Goal: Check status

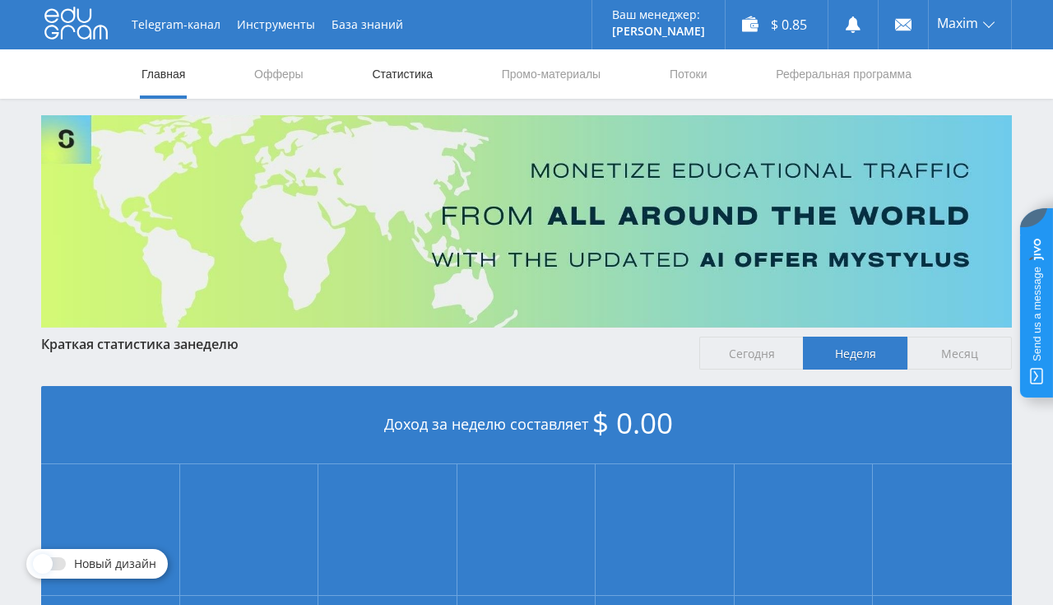
click at [403, 78] on link "Статистика" at bounding box center [402, 73] width 64 height 49
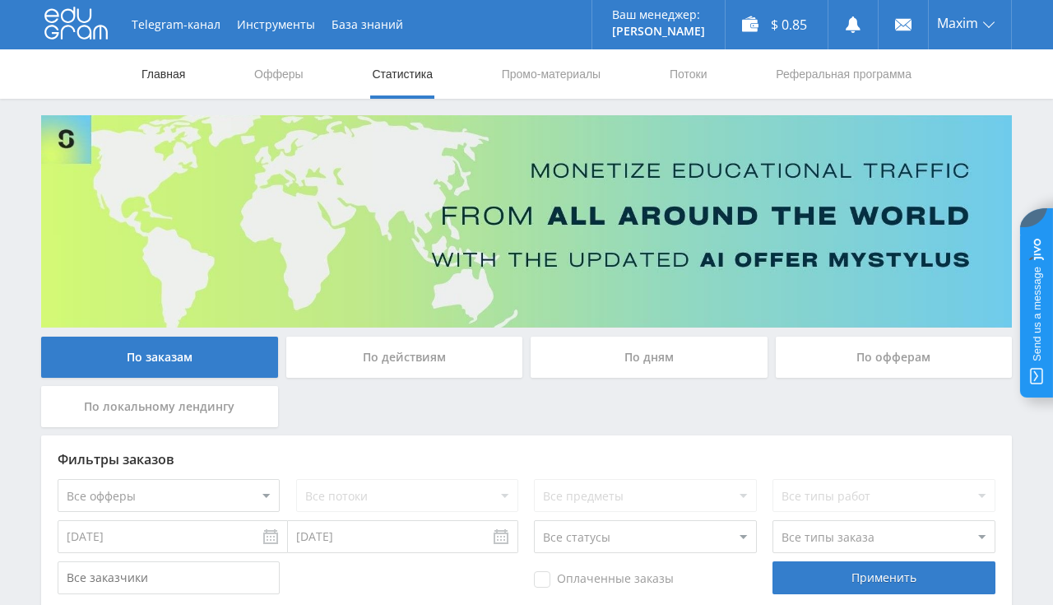
click at [165, 77] on link "Главная" at bounding box center [163, 73] width 47 height 49
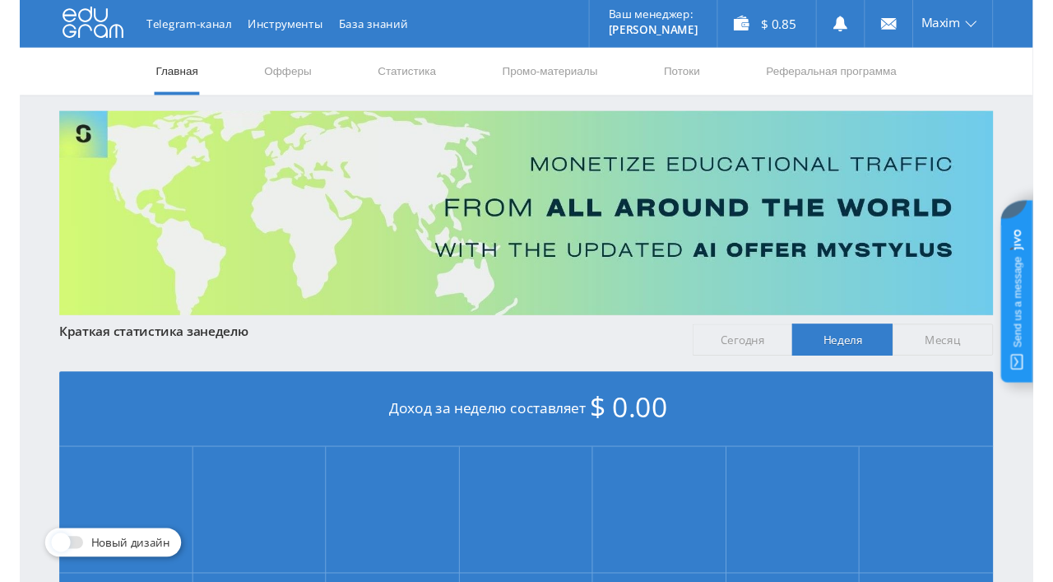
scroll to position [347, 0]
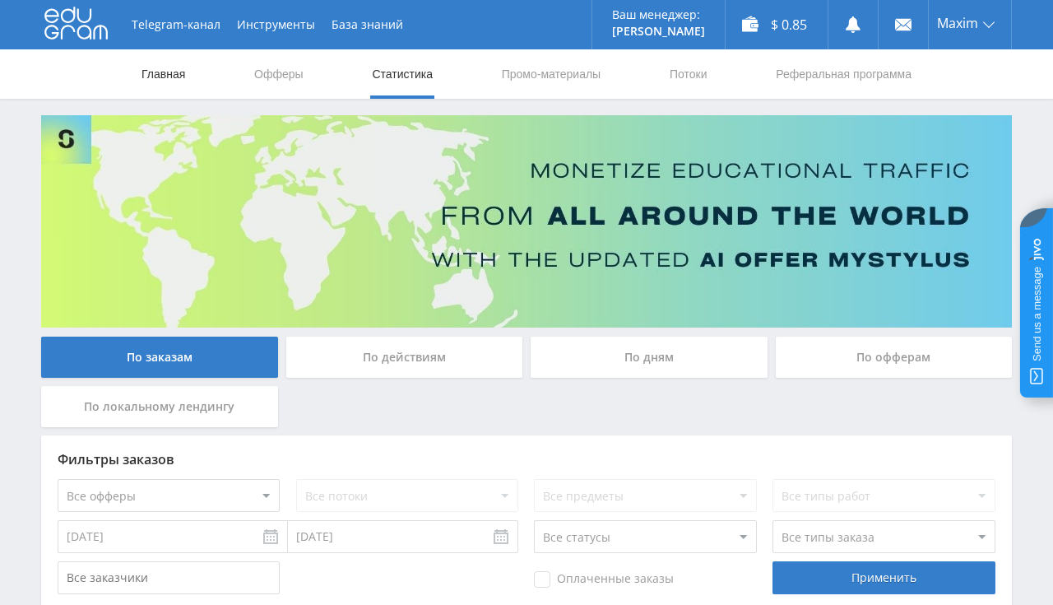
click at [165, 83] on link "Главная" at bounding box center [163, 73] width 47 height 49
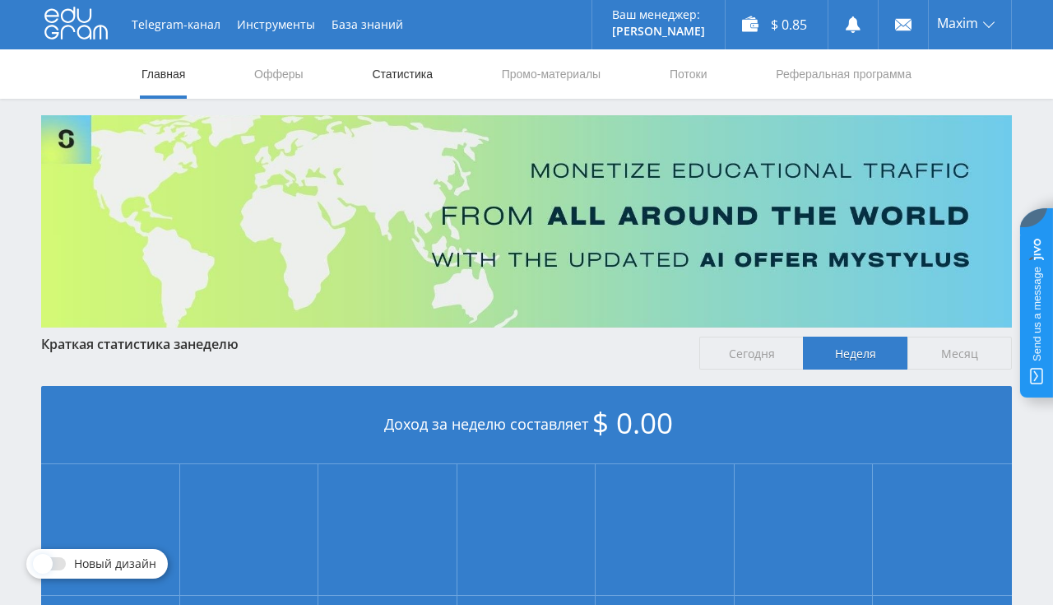
click at [404, 91] on link "Статистика" at bounding box center [402, 73] width 64 height 49
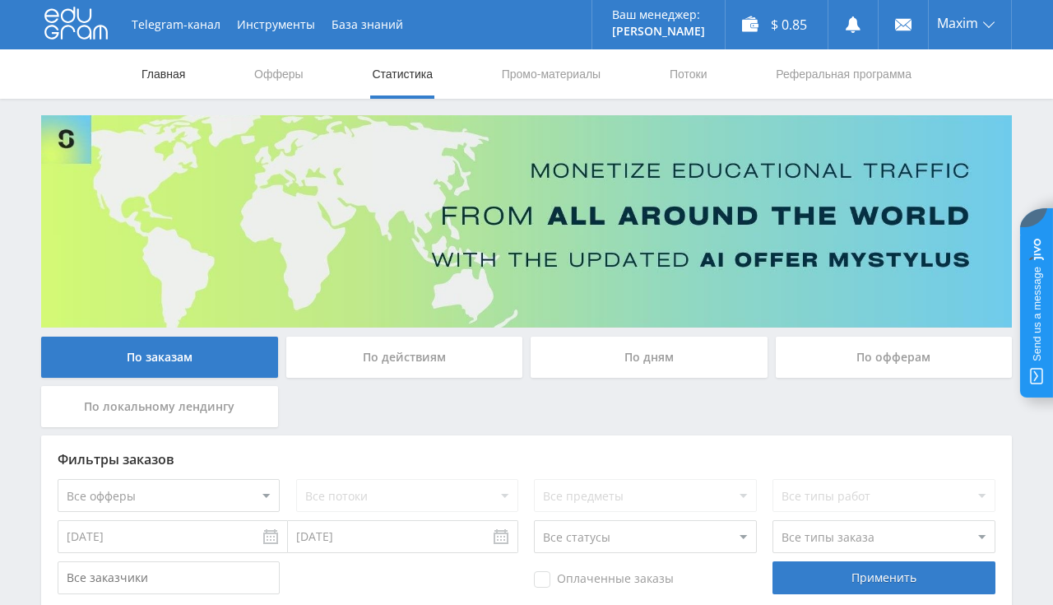
click at [185, 81] on link "Главная" at bounding box center [163, 73] width 47 height 49
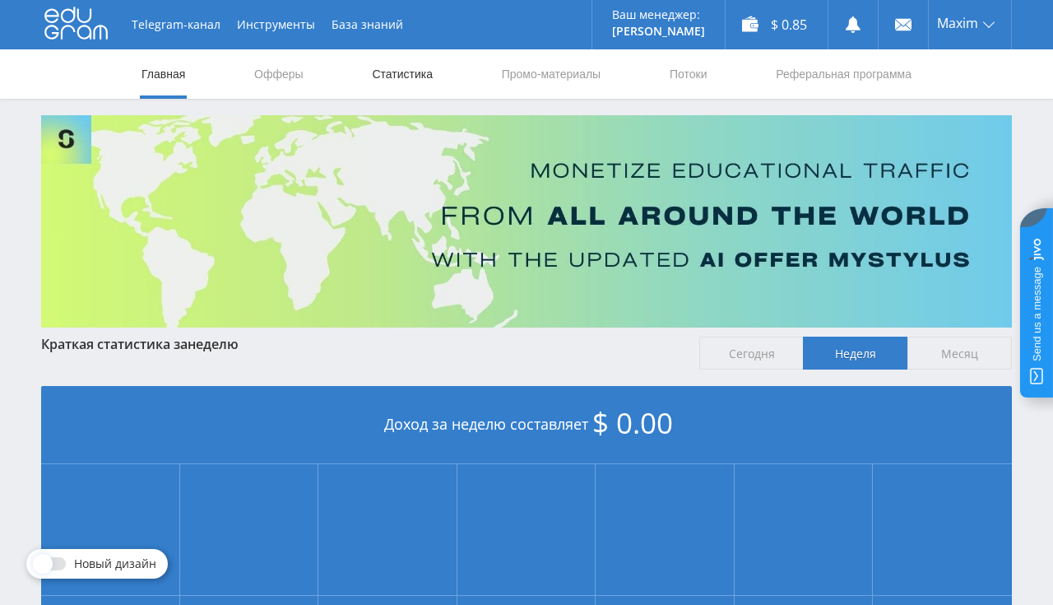
click at [408, 81] on link "Статистика" at bounding box center [402, 73] width 64 height 49
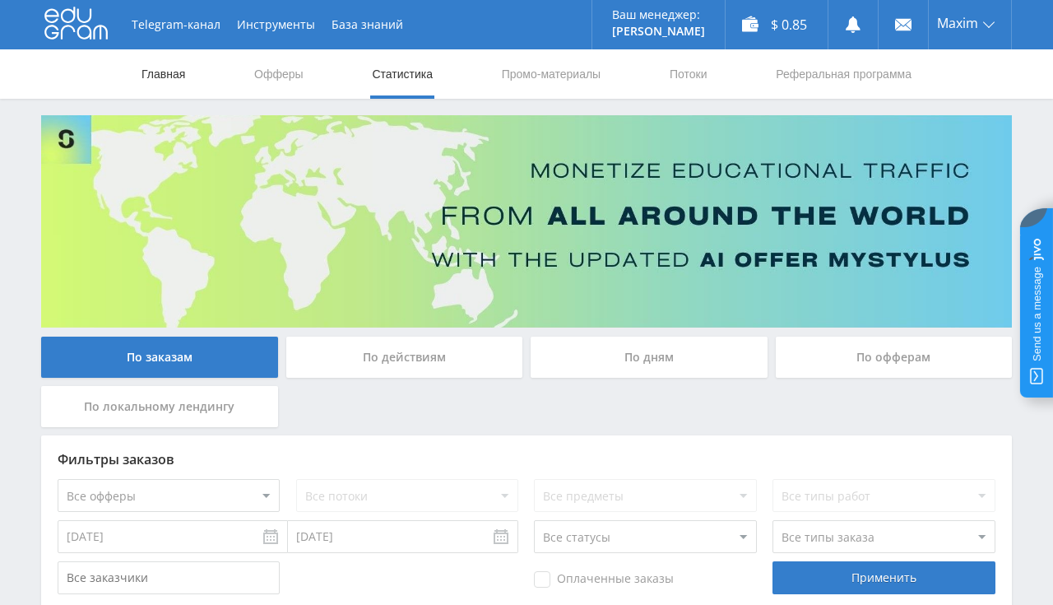
click at [166, 80] on link "Главная" at bounding box center [163, 73] width 47 height 49
